Goal: Task Accomplishment & Management: Manage account settings

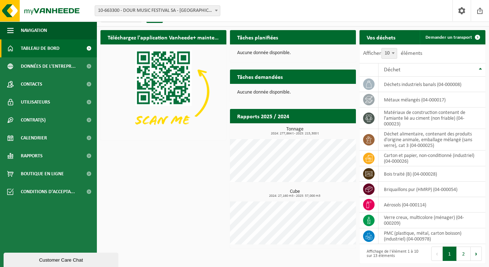
scroll to position [13, 0]
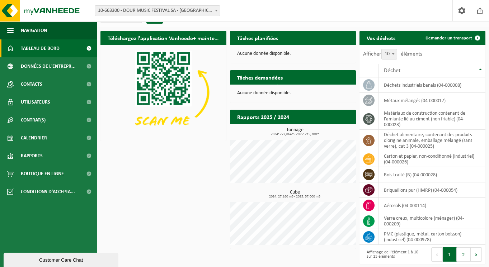
click at [348, 45] on span at bounding box center [348, 52] width 14 height 14
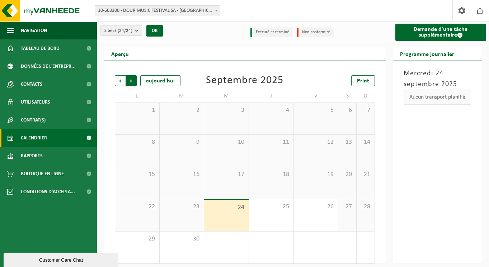
click at [120, 81] on span "Précédent" at bounding box center [120, 80] width 11 height 11
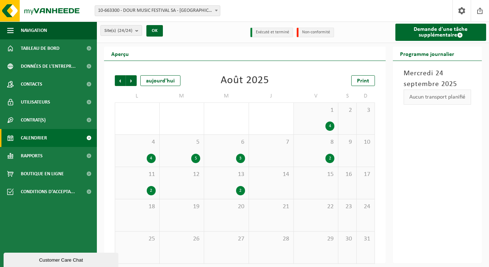
click at [120, 81] on span "Précédent" at bounding box center [120, 80] width 11 height 11
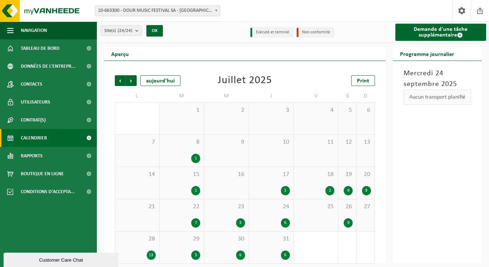
click at [351, 190] on div "9" at bounding box center [347, 190] width 9 height 9
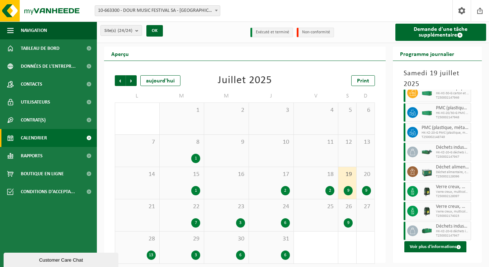
scroll to position [56, 0]
click at [462, 11] on span at bounding box center [461, 10] width 11 height 21
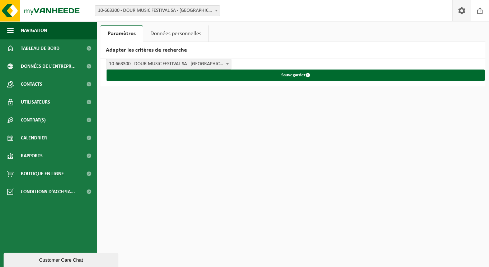
click at [161, 33] on link "Données personnelles" at bounding box center [175, 33] width 65 height 16
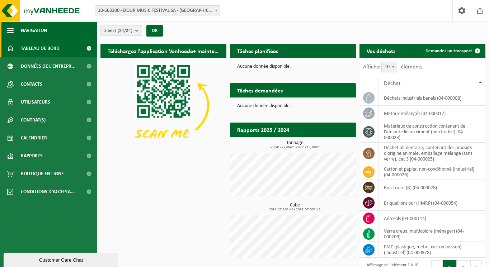
click at [62, 30] on button "Navigation" at bounding box center [48, 31] width 97 height 18
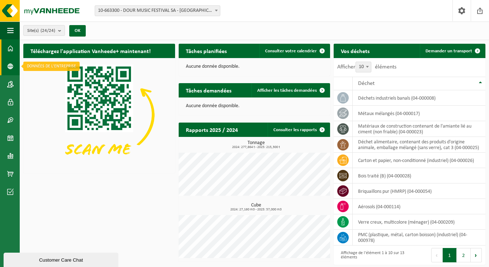
click at [10, 67] on span at bounding box center [10, 66] width 6 height 18
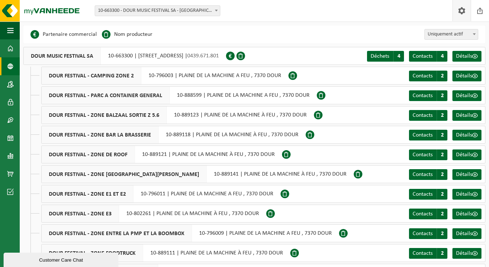
click at [462, 11] on span at bounding box center [461, 10] width 11 height 21
